Goal: Navigation & Orientation: Go to known website

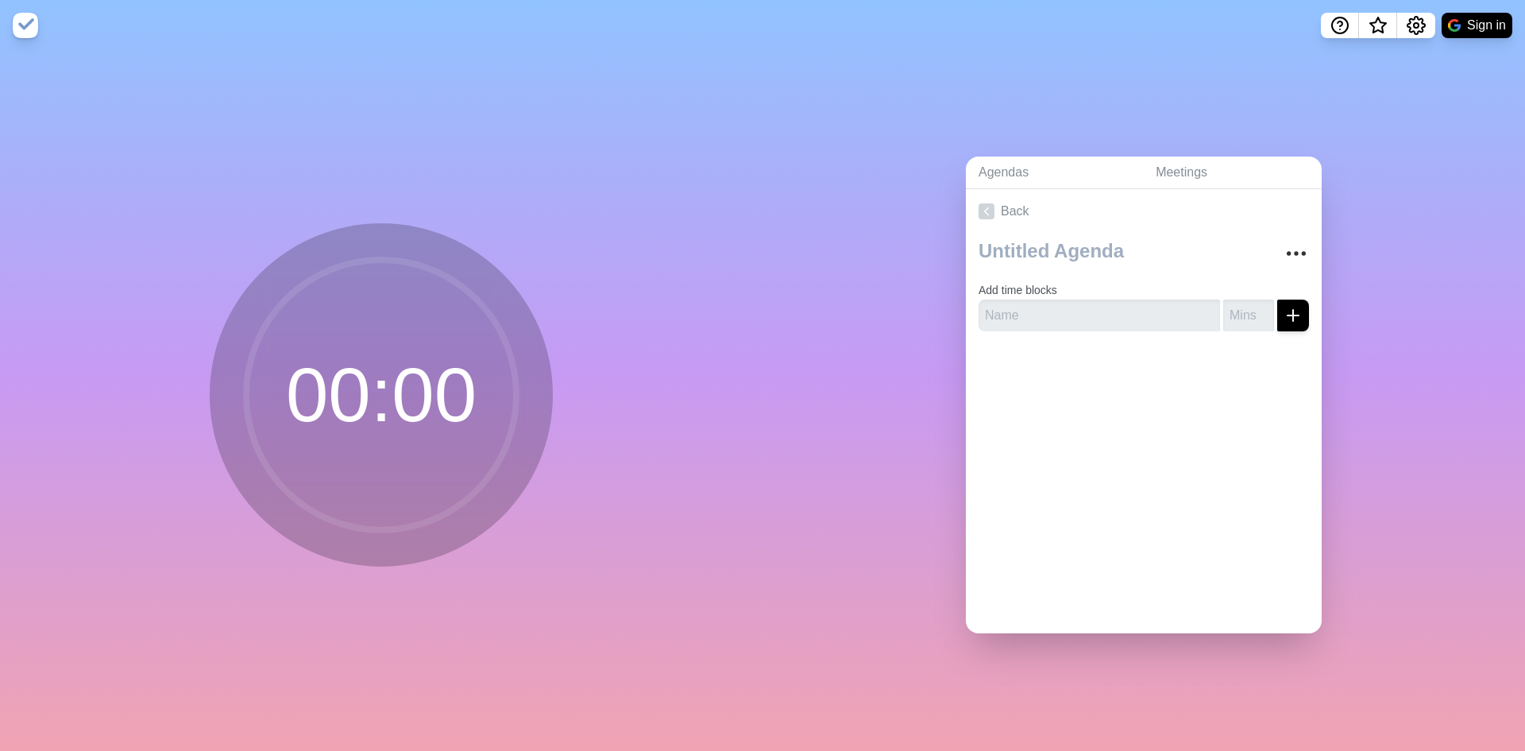
click at [424, 400] on circle at bounding box center [381, 395] width 270 height 270
click at [24, 30] on img at bounding box center [25, 25] width 25 height 25
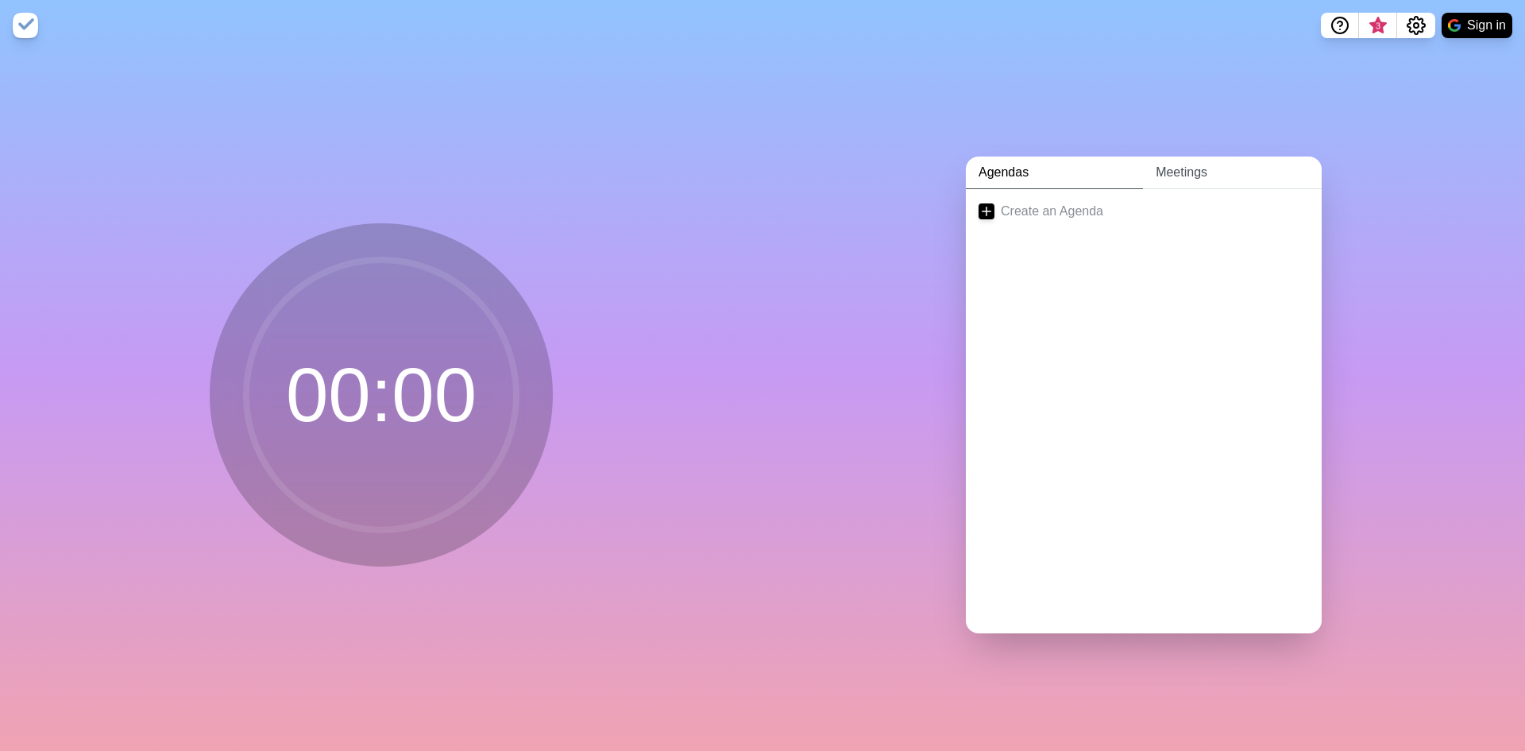
click at [1160, 175] on link "Meetings" at bounding box center [1232, 172] width 179 height 33
